Goal: Learn about a topic

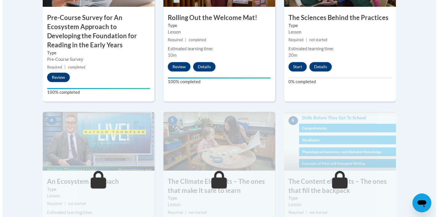
scroll to position [265, 0]
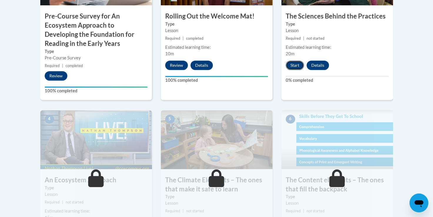
click at [293, 65] on button "Start" at bounding box center [295, 65] width 18 height 9
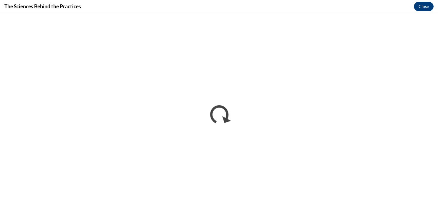
scroll to position [0, 0]
